Goal: Transaction & Acquisition: Book appointment/travel/reservation

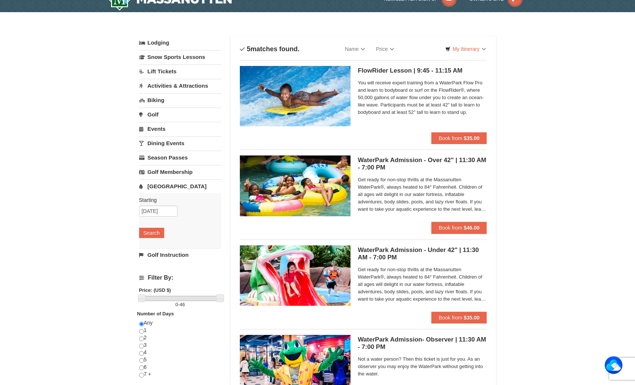
scroll to position [13, 0]
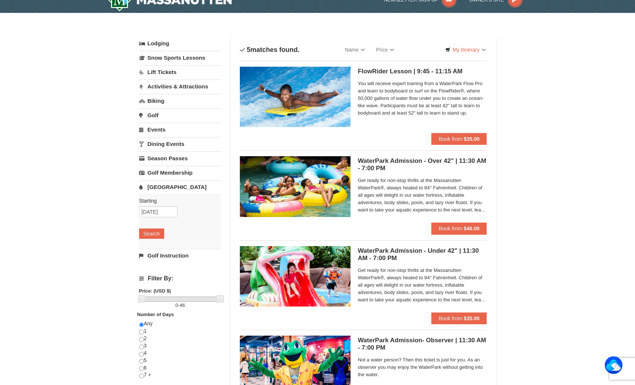
click at [152, 42] on link "Lodging" at bounding box center [180, 43] width 82 height 13
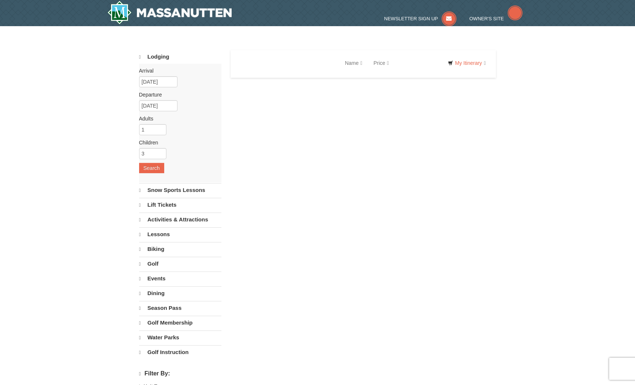
select select "9"
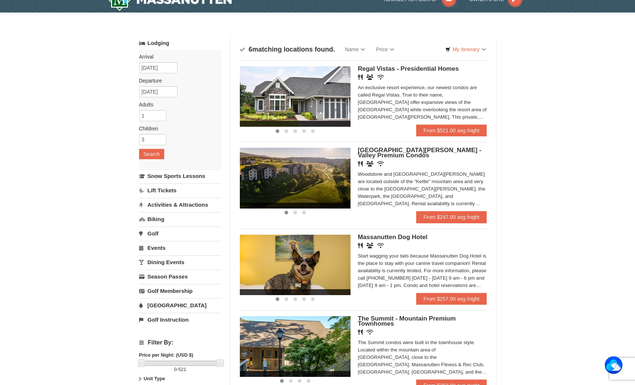
scroll to position [13, 0]
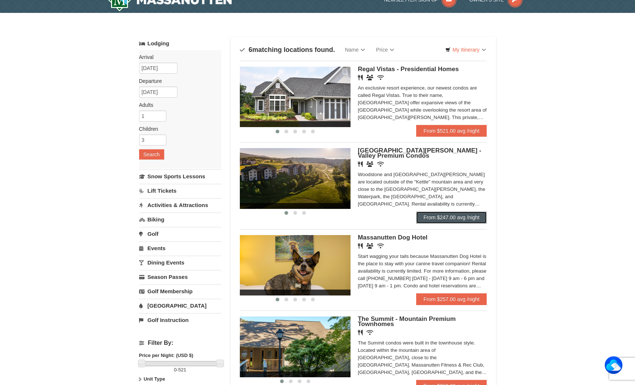
click at [445, 220] on link "From $247.00 avg /night" at bounding box center [451, 218] width 71 height 12
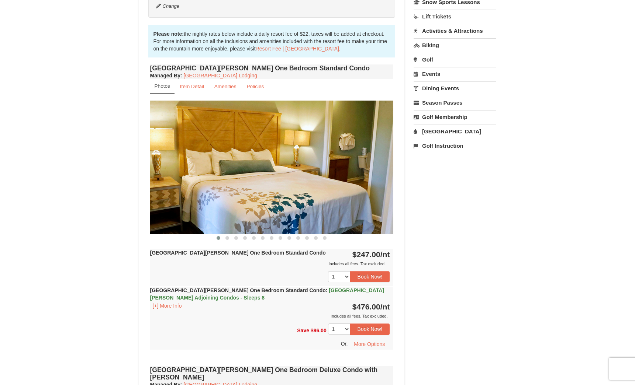
scroll to position [207, 0]
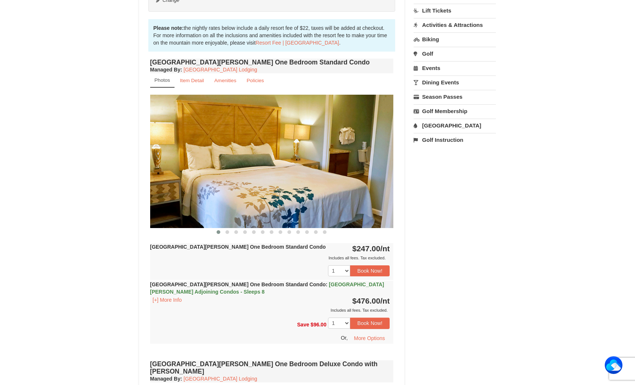
click at [339, 181] on img at bounding box center [271, 161] width 243 height 133
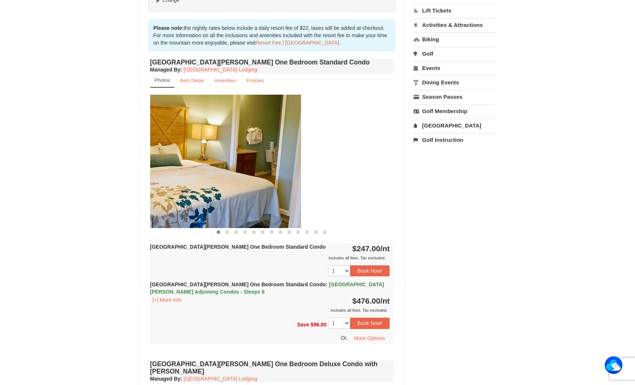
drag, startPoint x: 339, startPoint y: 181, endPoint x: 246, endPoint y: 169, distance: 93.3
click at [246, 169] on img at bounding box center [179, 161] width 243 height 133
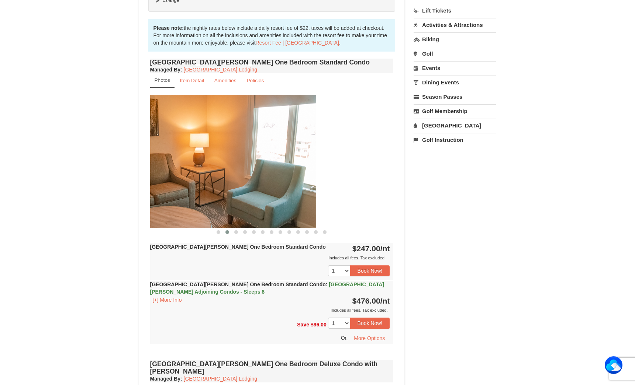
drag, startPoint x: 293, startPoint y: 174, endPoint x: 197, endPoint y: 166, distance: 96.7
click at [197, 166] on img at bounding box center [194, 161] width 243 height 133
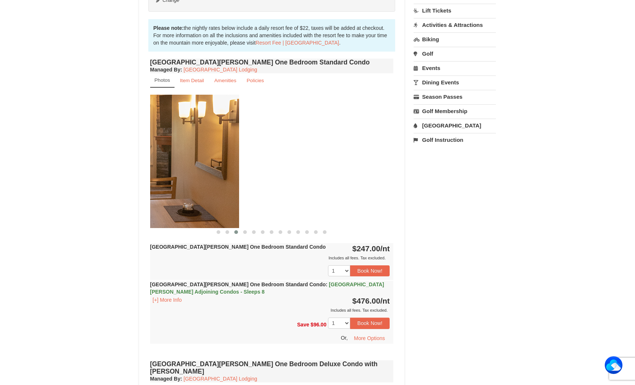
drag, startPoint x: 318, startPoint y: 170, endPoint x: 164, endPoint y: 159, distance: 153.8
click at [164, 159] on img at bounding box center [117, 161] width 243 height 133
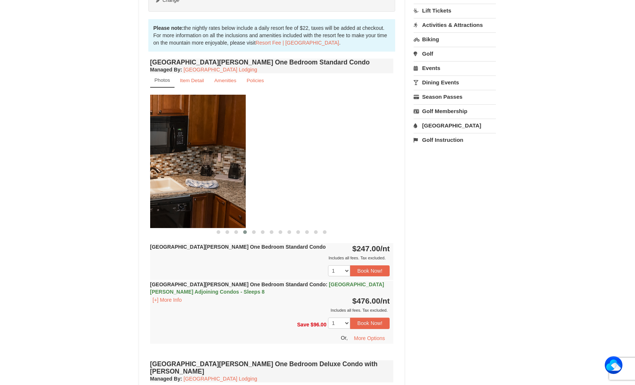
drag, startPoint x: 288, startPoint y: 174, endPoint x: 138, endPoint y: 166, distance: 150.7
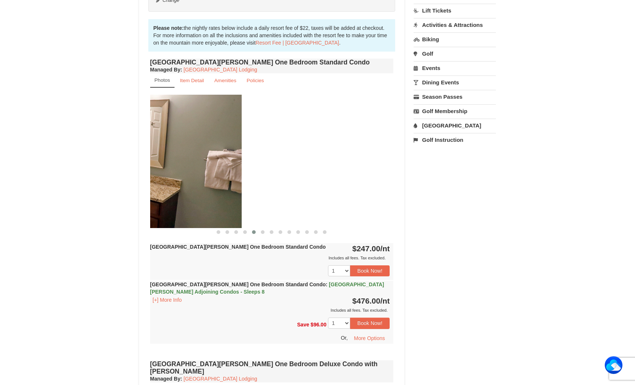
drag, startPoint x: 273, startPoint y: 173, endPoint x: 105, endPoint y: 157, distance: 168.6
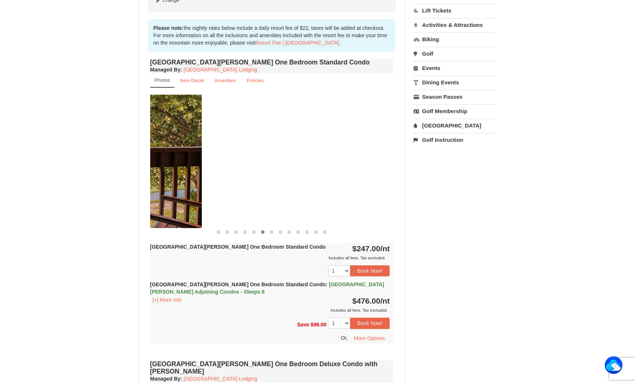
drag, startPoint x: 301, startPoint y: 180, endPoint x: 109, endPoint y: 170, distance: 192.1
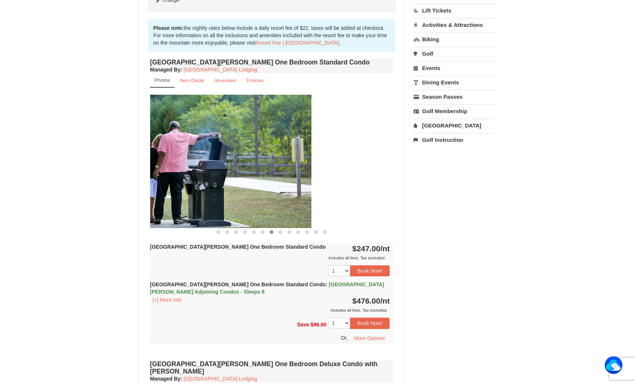
drag, startPoint x: 256, startPoint y: 177, endPoint x: 109, endPoint y: 176, distance: 147.2
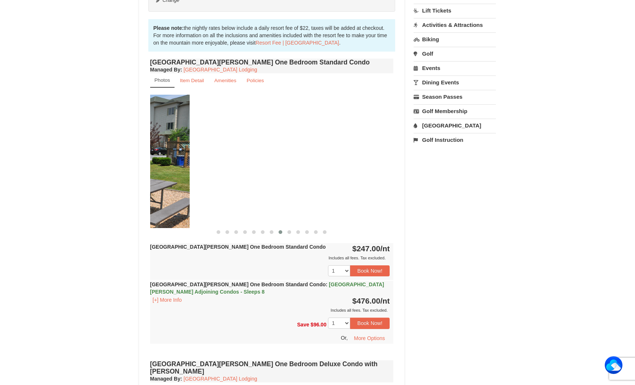
drag, startPoint x: 279, startPoint y: 176, endPoint x: 66, endPoint y: 170, distance: 212.9
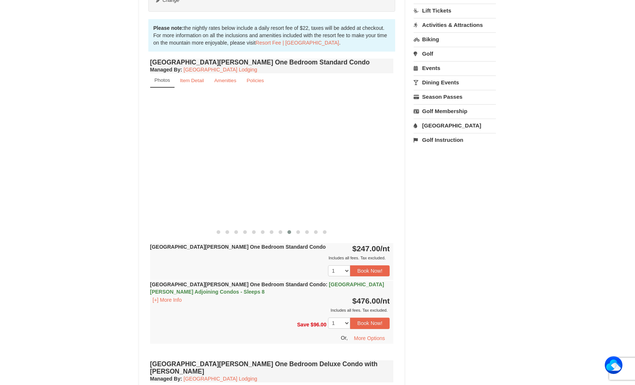
drag, startPoint x: 278, startPoint y: 170, endPoint x: 36, endPoint y: 171, distance: 242.3
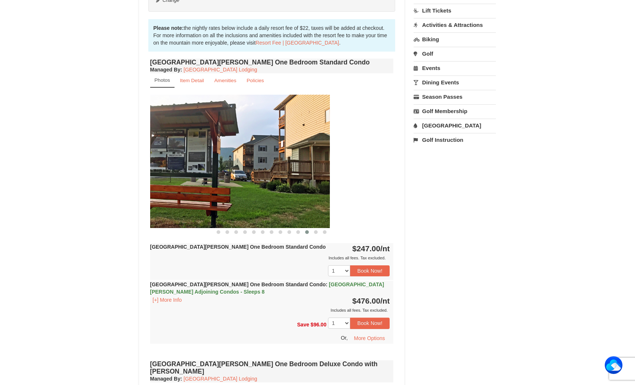
drag, startPoint x: 295, startPoint y: 172, endPoint x: 74, endPoint y: 180, distance: 221.1
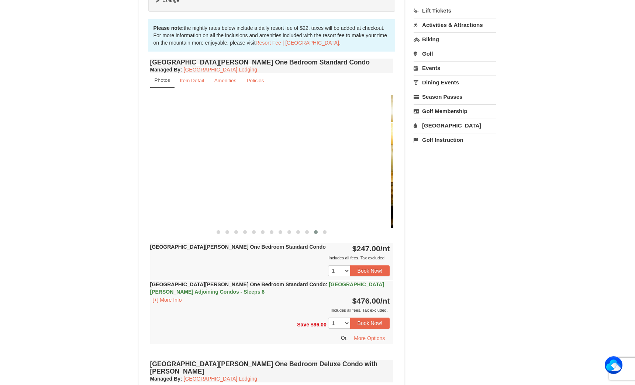
drag, startPoint x: 288, startPoint y: 172, endPoint x: 45, endPoint y: 170, distance: 243.1
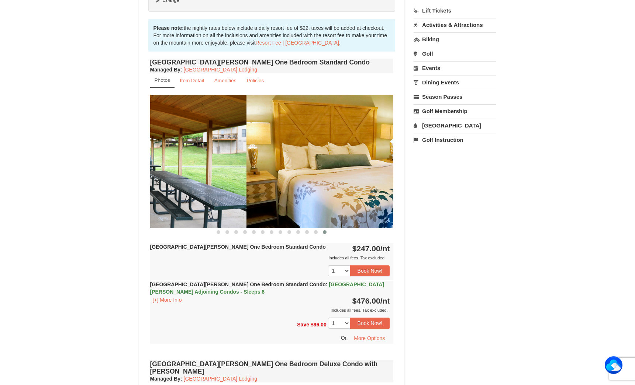
drag, startPoint x: 277, startPoint y: 170, endPoint x: 8, endPoint y: 174, distance: 268.2
